Goal: Information Seeking & Learning: Check status

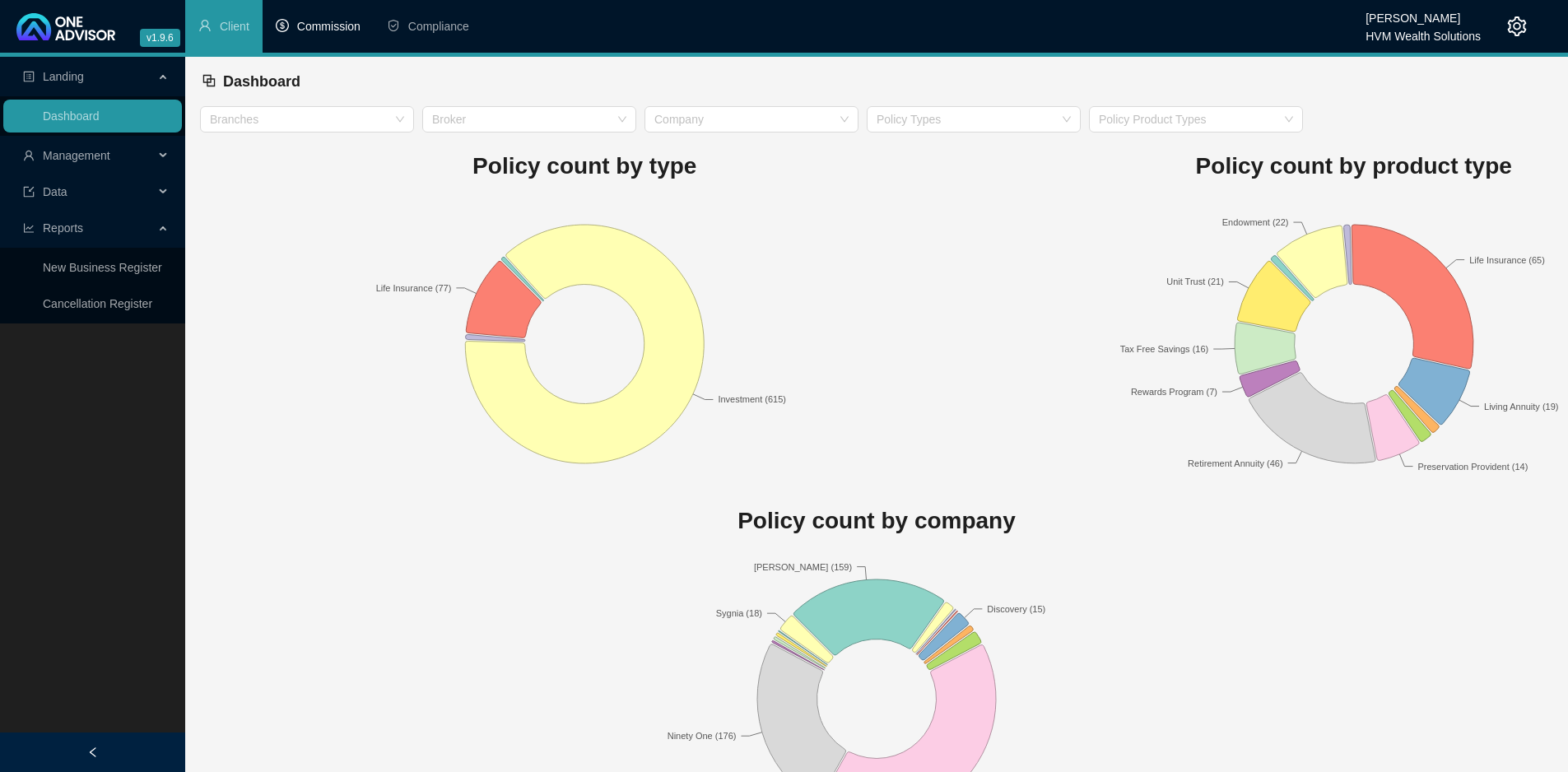
click at [339, 22] on span "Commission" at bounding box center [329, 27] width 63 height 13
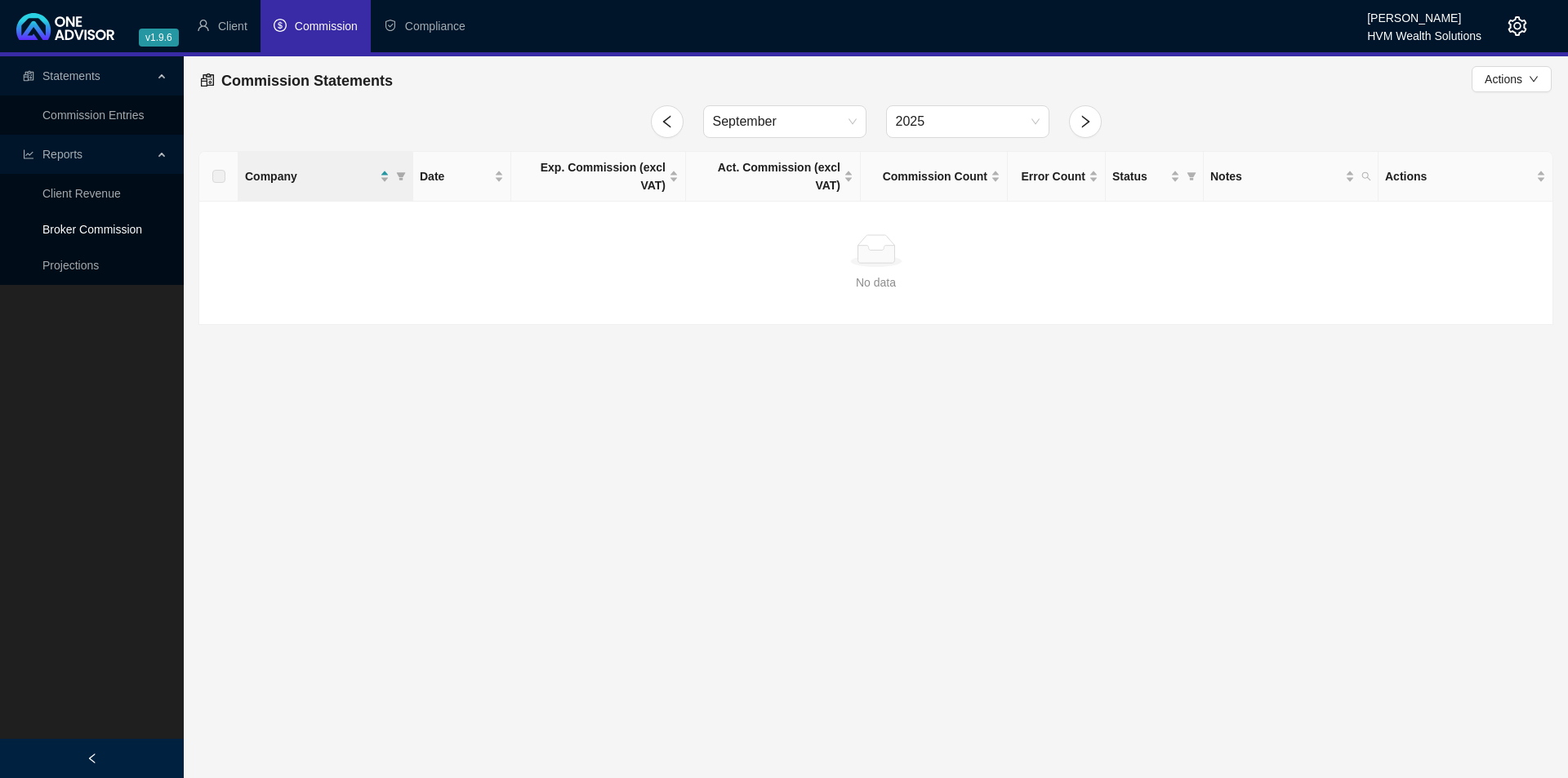
click at [110, 231] on link "Broker Commission" at bounding box center [92, 230] width 100 height 13
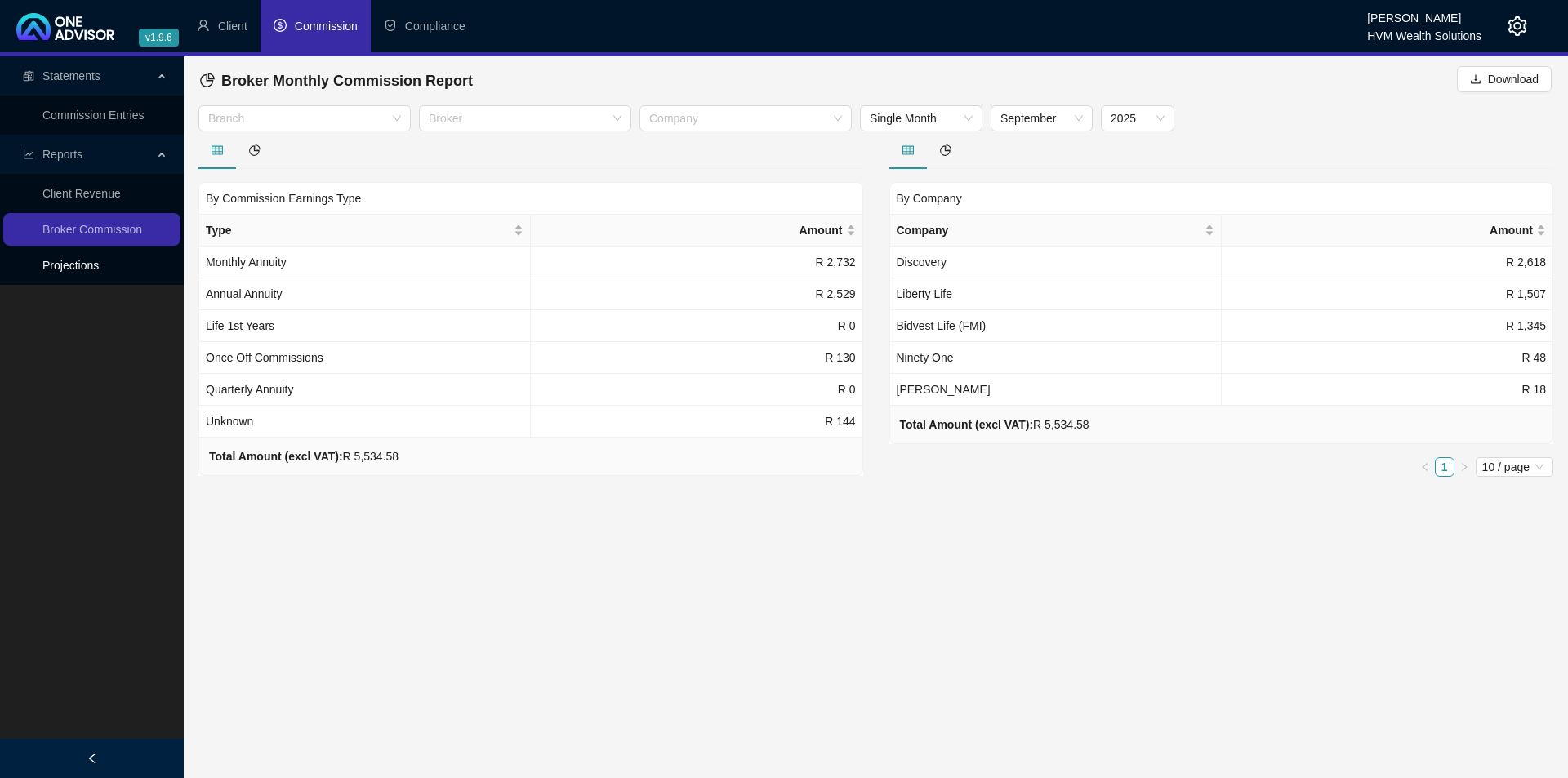
click at [85, 263] on link "Projections" at bounding box center [71, 266] width 56 height 13
